Goal: Task Accomplishment & Management: Complete application form

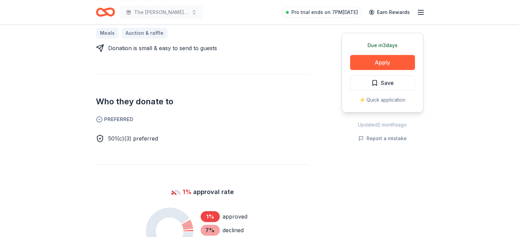
drag, startPoint x: 0, startPoint y: 0, endPoint x: 484, endPoint y: 152, distance: 507.6
click at [484, 152] on div "Due in 3 days Share Schlotzsky's New 1% approval rate Share Donating in AR, AL,…" at bounding box center [259, 164] width 519 height 935
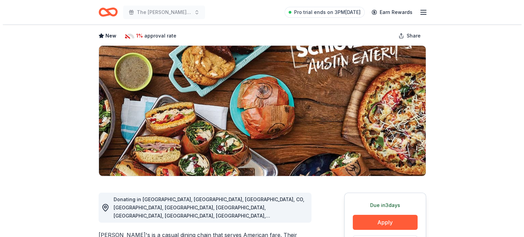
scroll to position [55, 0]
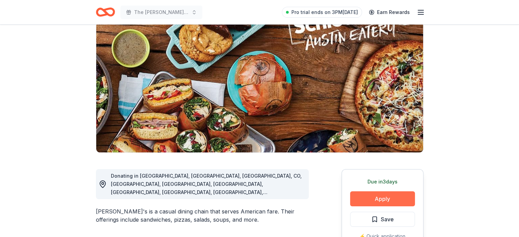
click at [382, 197] on button "Apply" at bounding box center [382, 198] width 65 height 15
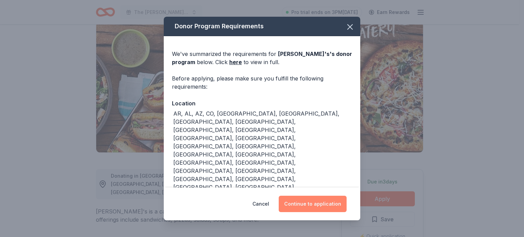
click at [319, 203] on button "Continue to application" at bounding box center [313, 204] width 68 height 16
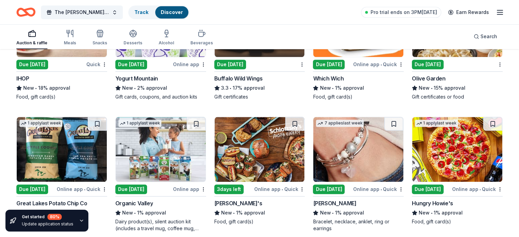
scroll to position [3245, 0]
click at [236, 147] on img at bounding box center [259, 149] width 90 height 65
click at [245, 140] on img at bounding box center [259, 149] width 90 height 65
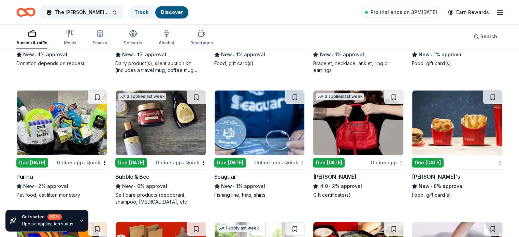
scroll to position [3436, 0]
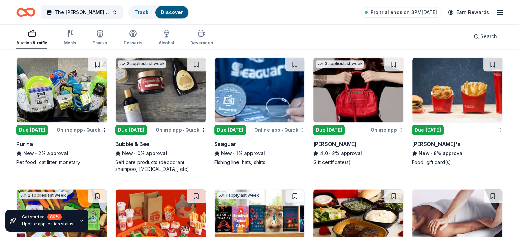
click at [91, 99] on img at bounding box center [62, 90] width 90 height 65
click at [455, 96] on img at bounding box center [457, 90] width 90 height 65
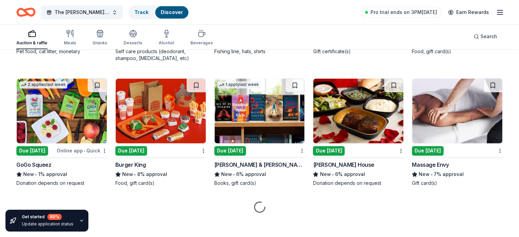
scroll to position [3548, 0]
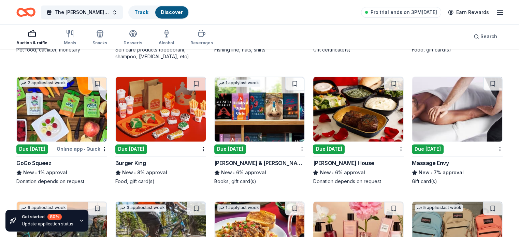
click at [438, 121] on img at bounding box center [457, 109] width 90 height 65
click at [265, 129] on img at bounding box center [259, 109] width 90 height 65
click at [158, 104] on img at bounding box center [161, 109] width 90 height 65
click at [334, 122] on img at bounding box center [358, 109] width 90 height 65
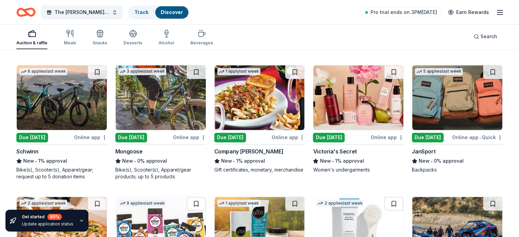
scroll to position [3698, 0]
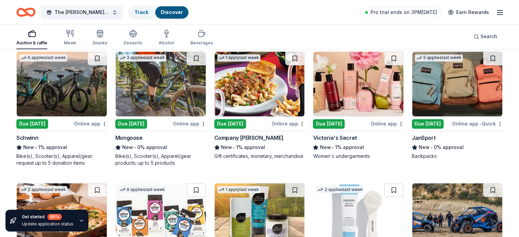
click at [93, 101] on img at bounding box center [62, 83] width 90 height 65
click at [454, 90] on img at bounding box center [457, 83] width 90 height 65
click at [343, 87] on img at bounding box center [358, 83] width 90 height 65
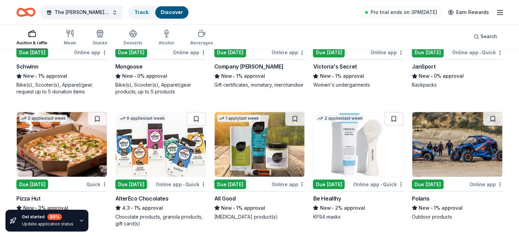
scroll to position [3811, 0]
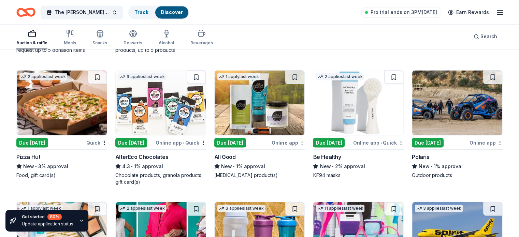
click at [62, 102] on img at bounding box center [62, 102] width 90 height 65
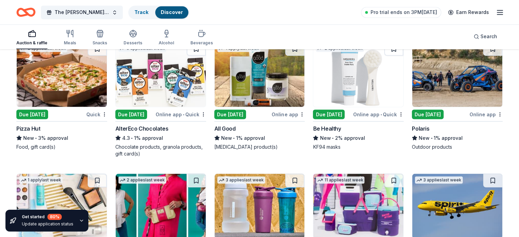
scroll to position [3838, 0]
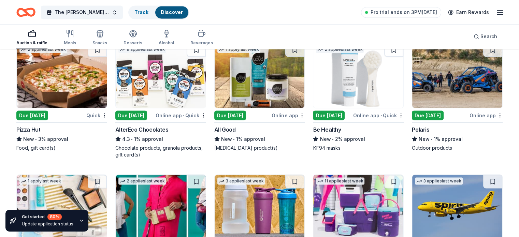
click at [265, 87] on img at bounding box center [259, 75] width 90 height 65
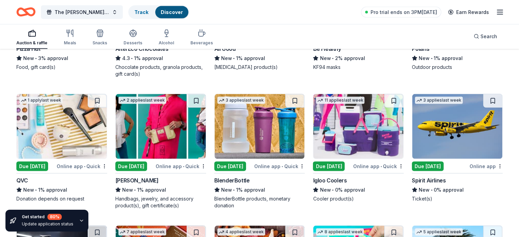
scroll to position [3920, 0]
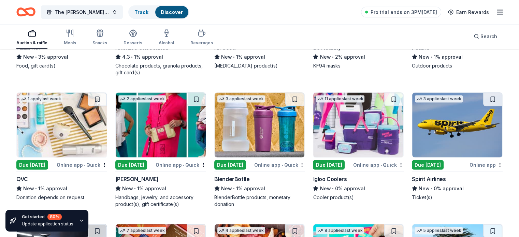
click at [291, 136] on img at bounding box center [259, 125] width 90 height 65
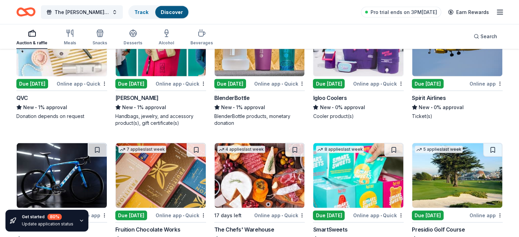
scroll to position [4074, 0]
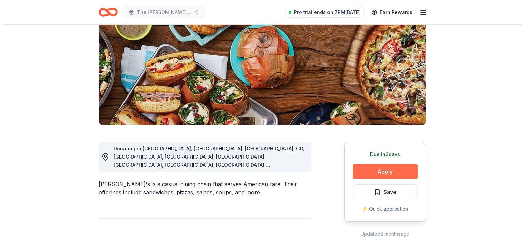
scroll to position [82, 0]
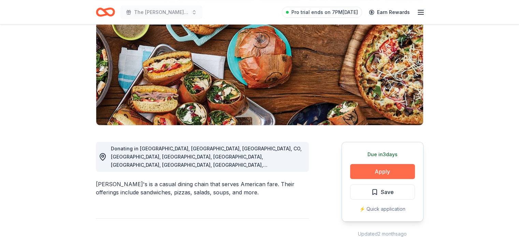
click at [383, 171] on button "Apply" at bounding box center [382, 171] width 65 height 15
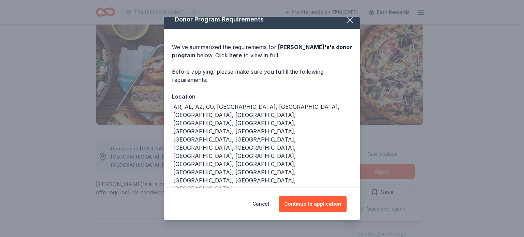
scroll to position [10, 0]
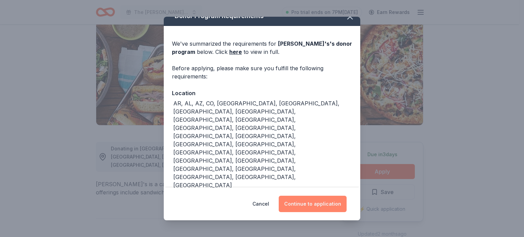
click at [321, 203] on button "Continue to application" at bounding box center [313, 204] width 68 height 16
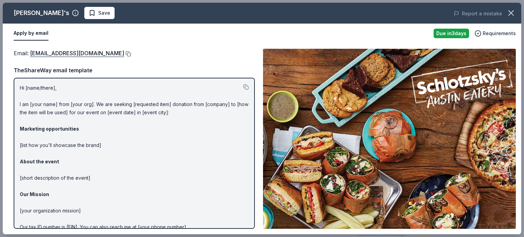
click at [130, 54] on button at bounding box center [127, 53] width 7 height 5
click at [129, 53] on button at bounding box center [127, 53] width 7 height 5
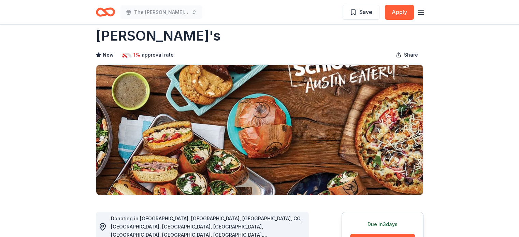
scroll to position [14, 0]
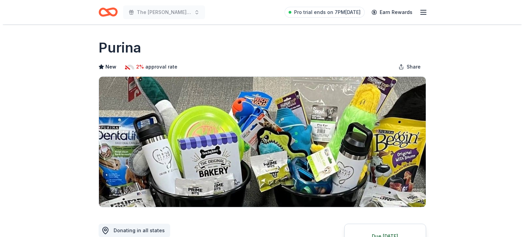
scroll to position [246, 0]
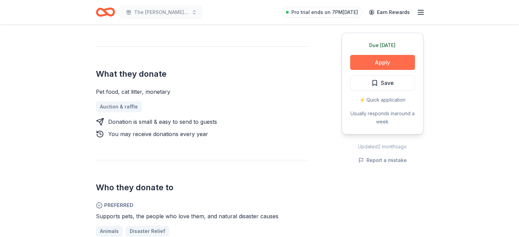
click at [382, 60] on button "Apply" at bounding box center [382, 62] width 65 height 15
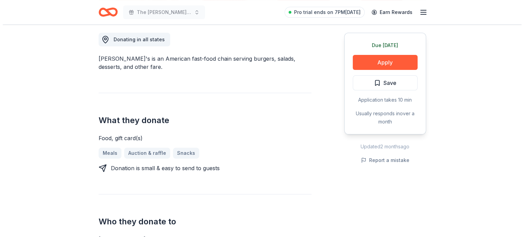
scroll to position [218, 0]
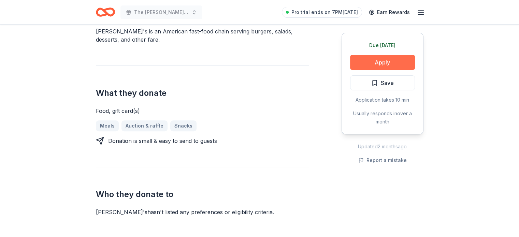
click at [378, 60] on button "Apply" at bounding box center [382, 62] width 65 height 15
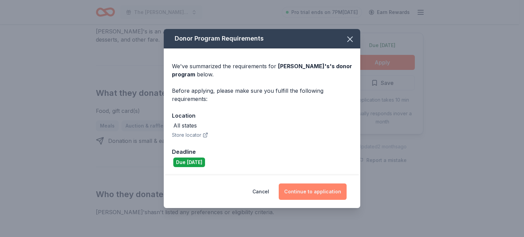
click at [322, 189] on button "Continue to application" at bounding box center [313, 191] width 68 height 16
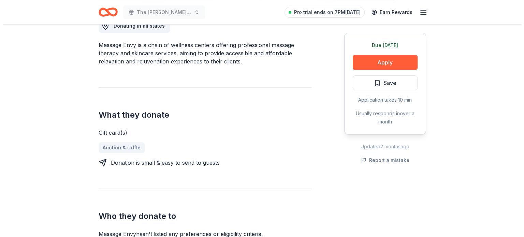
scroll to position [205, 0]
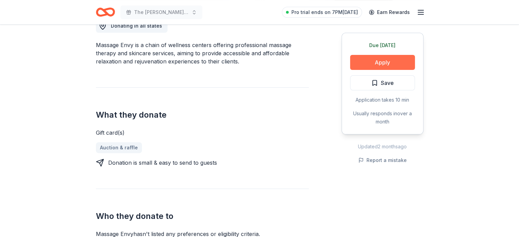
click at [378, 65] on button "Apply" at bounding box center [382, 62] width 65 height 15
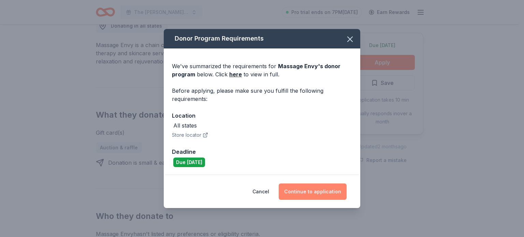
click at [313, 190] on button "Continue to application" at bounding box center [313, 191] width 68 height 16
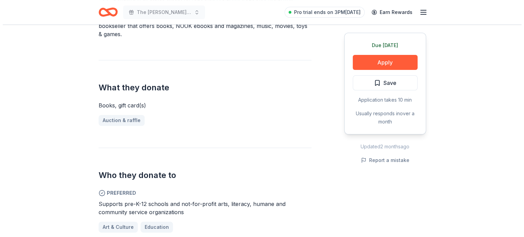
scroll to position [232, 0]
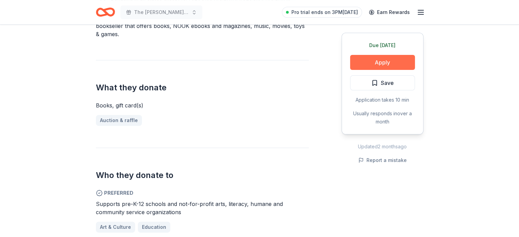
click at [396, 60] on button "Apply" at bounding box center [382, 62] width 65 height 15
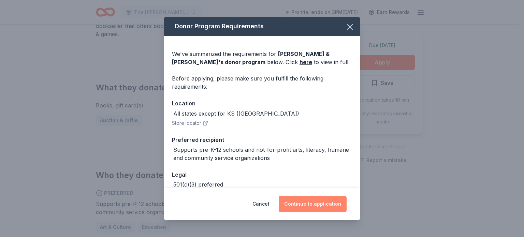
click at [300, 205] on button "Continue to application" at bounding box center [313, 204] width 68 height 16
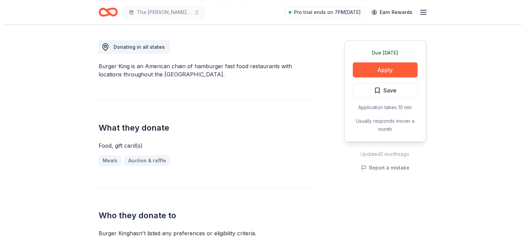
scroll to position [259, 0]
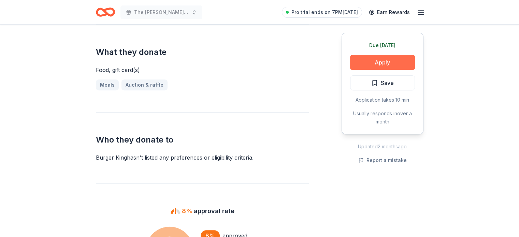
click at [382, 57] on button "Apply" at bounding box center [382, 62] width 65 height 15
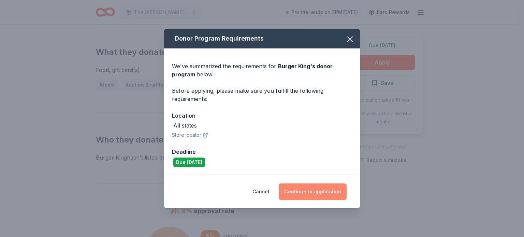
click at [327, 189] on button "Continue to application" at bounding box center [313, 191] width 68 height 16
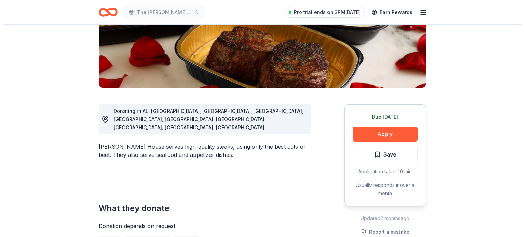
scroll to position [119, 0]
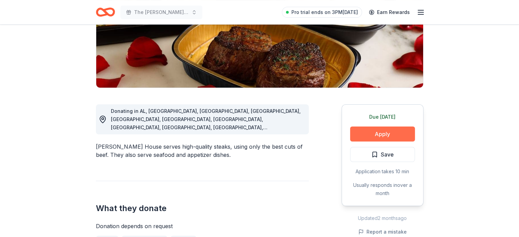
click at [400, 131] on button "Apply" at bounding box center [382, 134] width 65 height 15
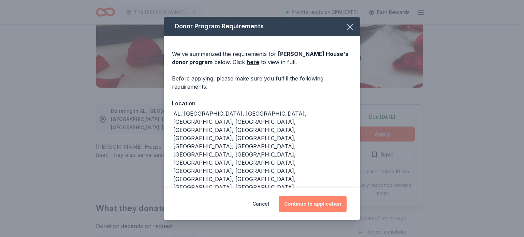
click at [314, 197] on button "Continue to application" at bounding box center [313, 204] width 68 height 16
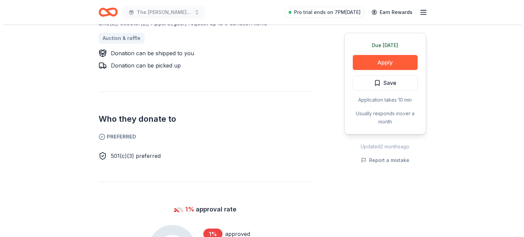
scroll to position [327, 0]
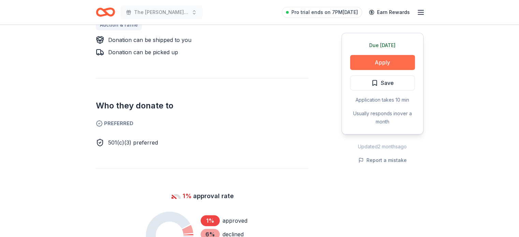
click at [390, 58] on button "Apply" at bounding box center [382, 62] width 65 height 15
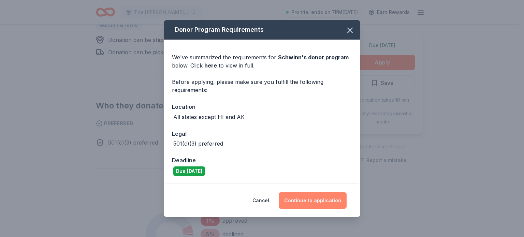
click at [326, 195] on button "Continue to application" at bounding box center [313, 200] width 68 height 16
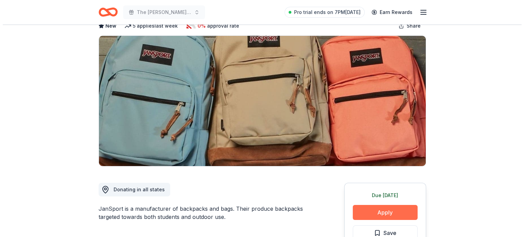
scroll to position [41, 0]
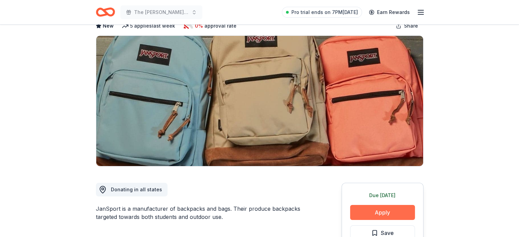
click at [381, 206] on button "Apply" at bounding box center [382, 212] width 65 height 15
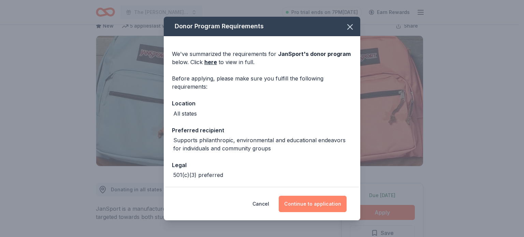
click at [316, 207] on button "Continue to application" at bounding box center [313, 204] width 68 height 16
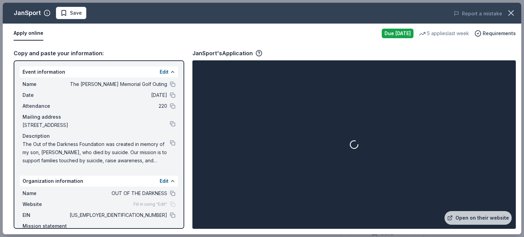
click at [316, 207] on div at bounding box center [354, 145] width 321 height 166
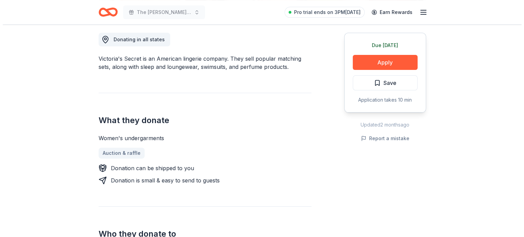
scroll to position [191, 0]
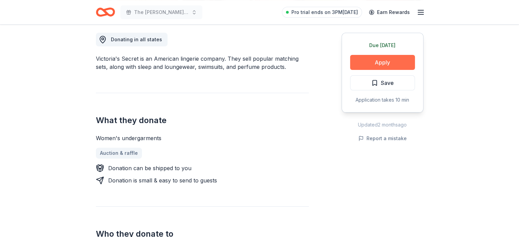
click at [370, 62] on button "Apply" at bounding box center [382, 62] width 65 height 15
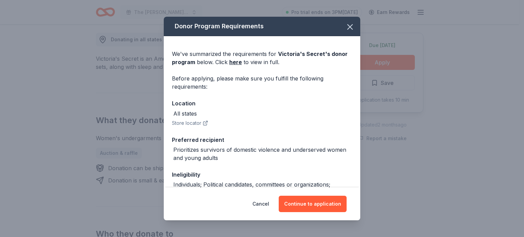
click at [308, 214] on div "Cancel Continue to application" at bounding box center [262, 204] width 196 height 33
click at [313, 204] on button "Continue to application" at bounding box center [313, 204] width 68 height 16
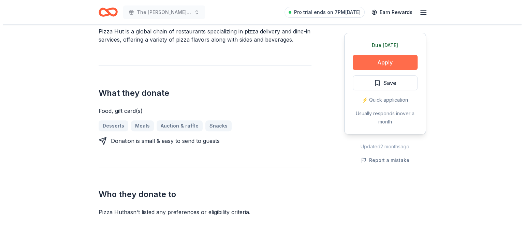
scroll to position [218, 0]
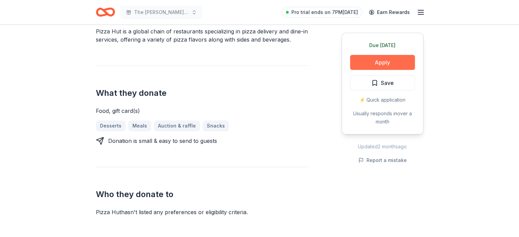
click at [374, 64] on button "Apply" at bounding box center [382, 62] width 65 height 15
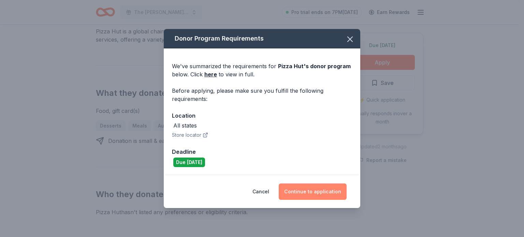
click at [329, 193] on button "Continue to application" at bounding box center [313, 191] width 68 height 16
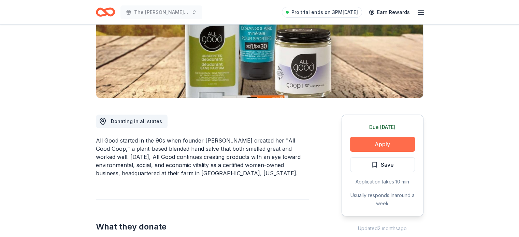
drag, startPoint x: 0, startPoint y: 0, endPoint x: 386, endPoint y: 143, distance: 411.8
click at [386, 143] on button "Apply" at bounding box center [382, 144] width 65 height 15
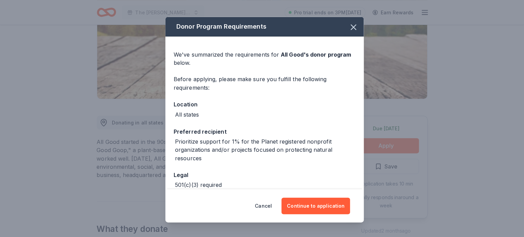
scroll to position [109, 0]
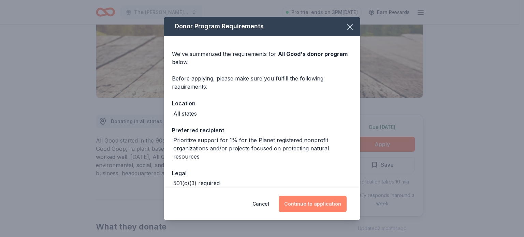
click at [315, 208] on button "Continue to application" at bounding box center [313, 204] width 68 height 16
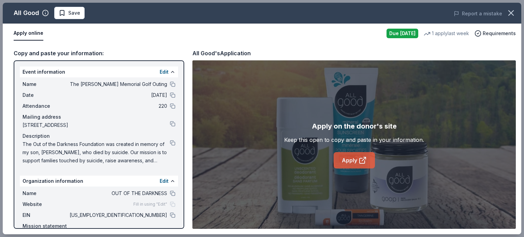
click at [349, 160] on link "Apply" at bounding box center [353, 160] width 41 height 16
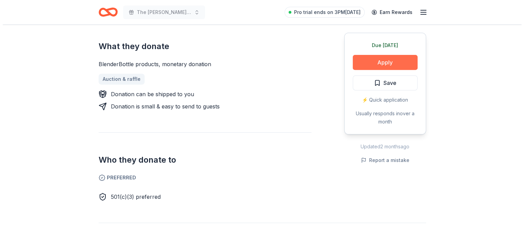
scroll to position [259, 0]
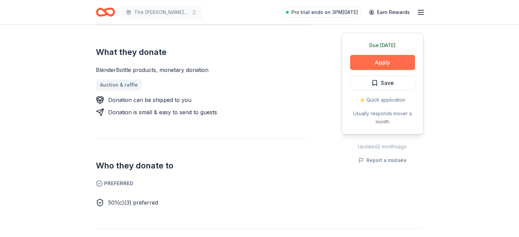
click at [382, 60] on button "Apply" at bounding box center [382, 62] width 65 height 15
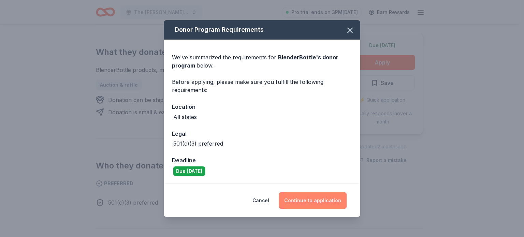
click at [333, 198] on button "Continue to application" at bounding box center [313, 200] width 68 height 16
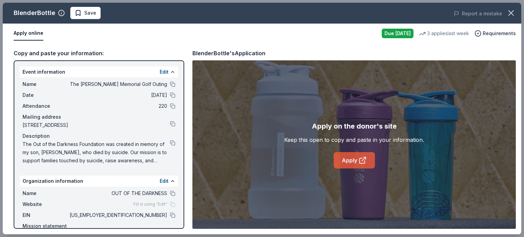
click at [352, 162] on link "Apply" at bounding box center [353, 160] width 41 height 16
